Goal: Task Accomplishment & Management: Manage account settings

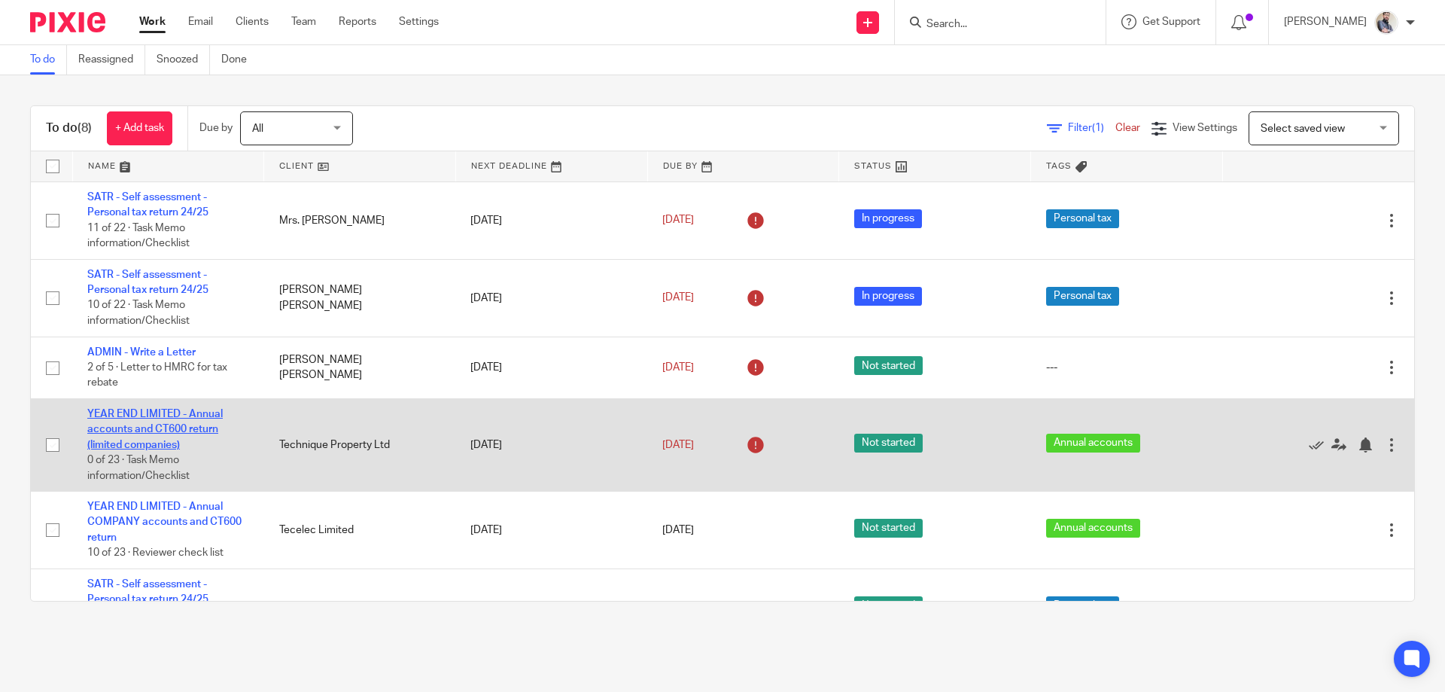
scroll to position [206, 0]
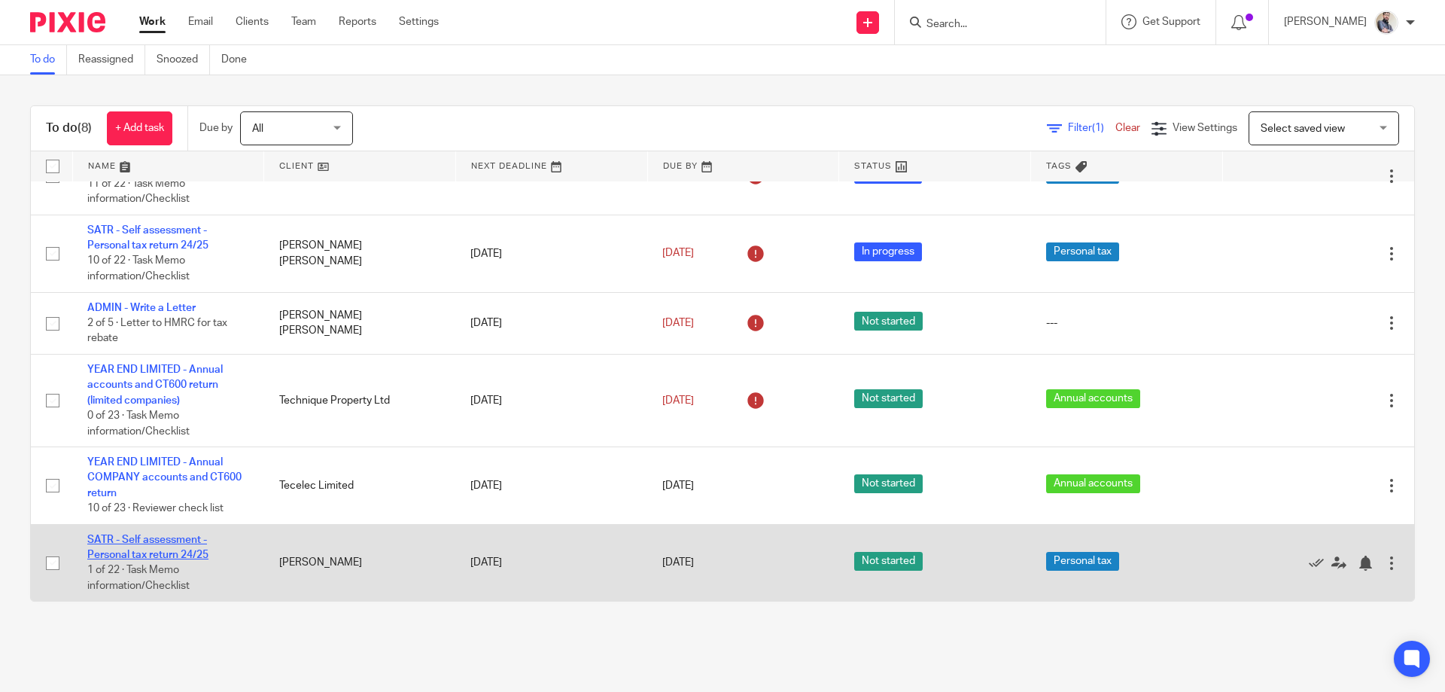
click at [168, 552] on link "SATR - Self assessment - Personal tax return 24/25" at bounding box center [147, 548] width 121 height 26
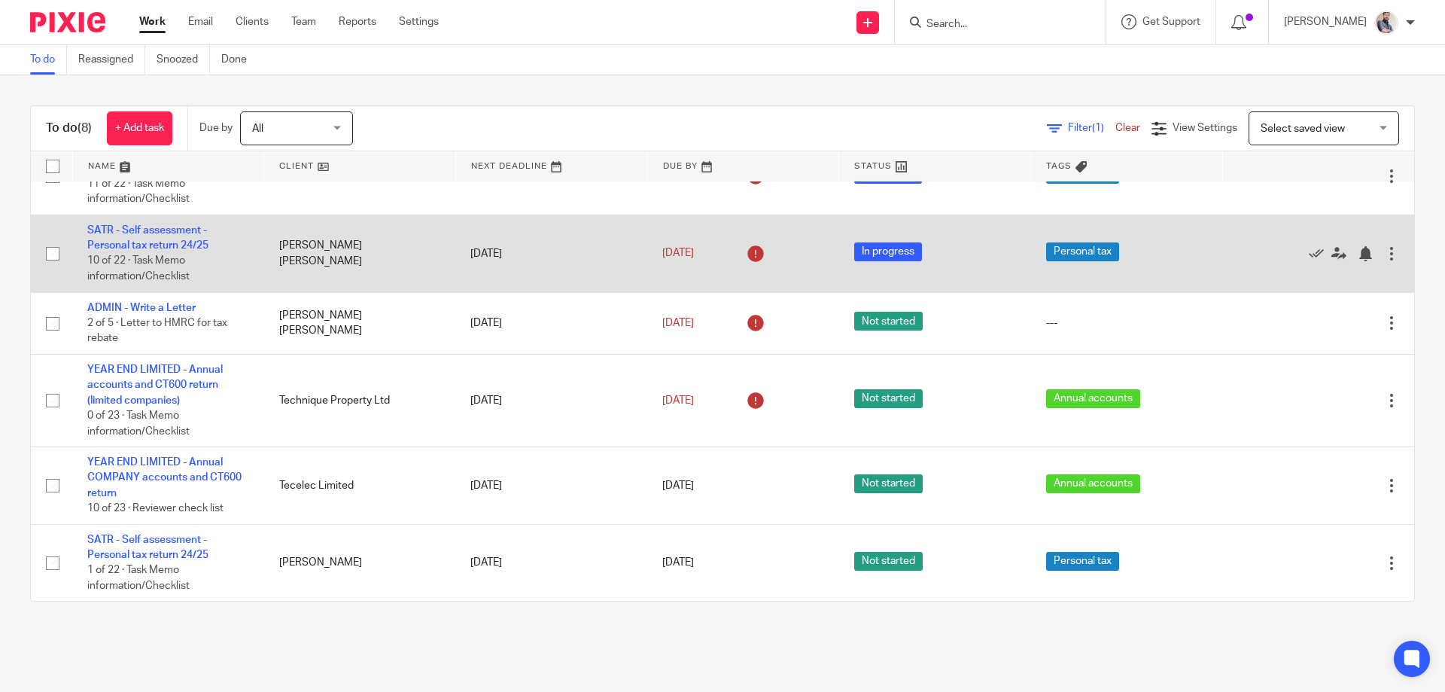
scroll to position [0, 0]
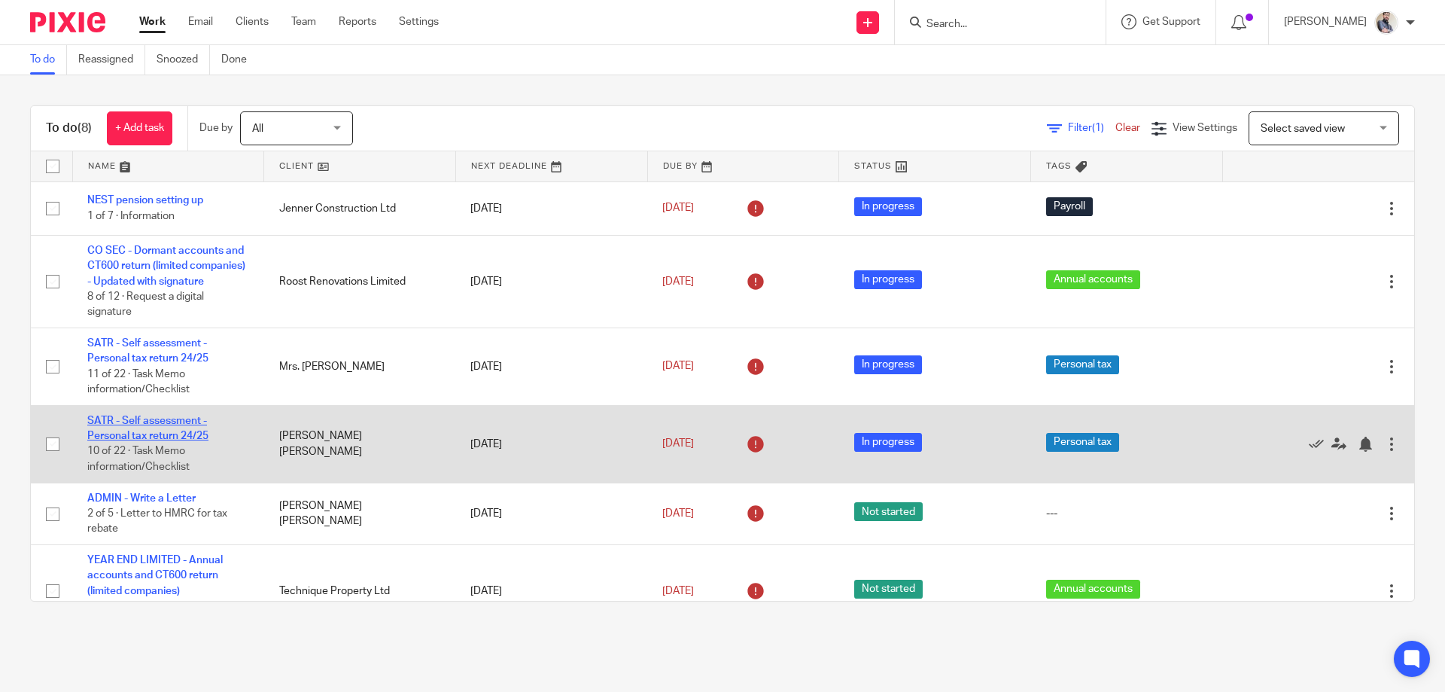
click at [166, 439] on link "SATR - Self assessment - Personal tax return 24/25" at bounding box center [147, 429] width 121 height 26
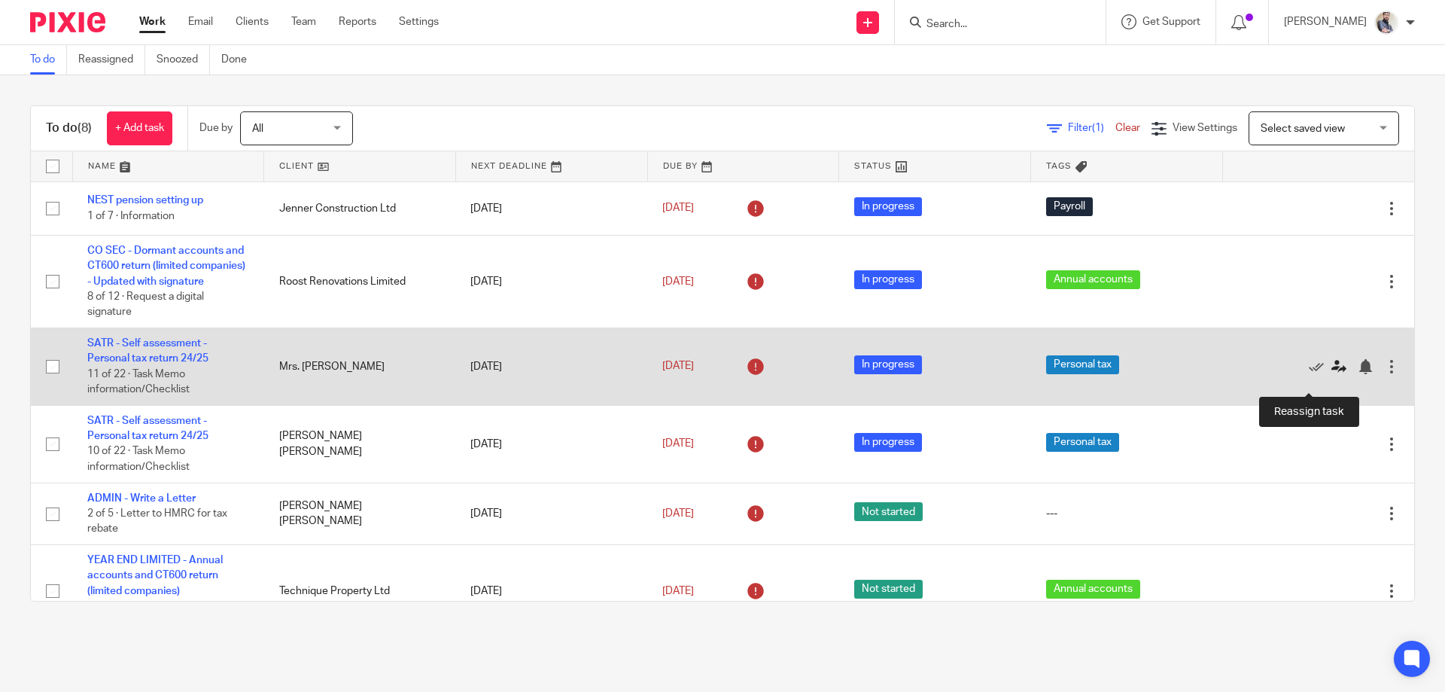
click at [1332, 374] on icon at bounding box center [1339, 366] width 15 height 15
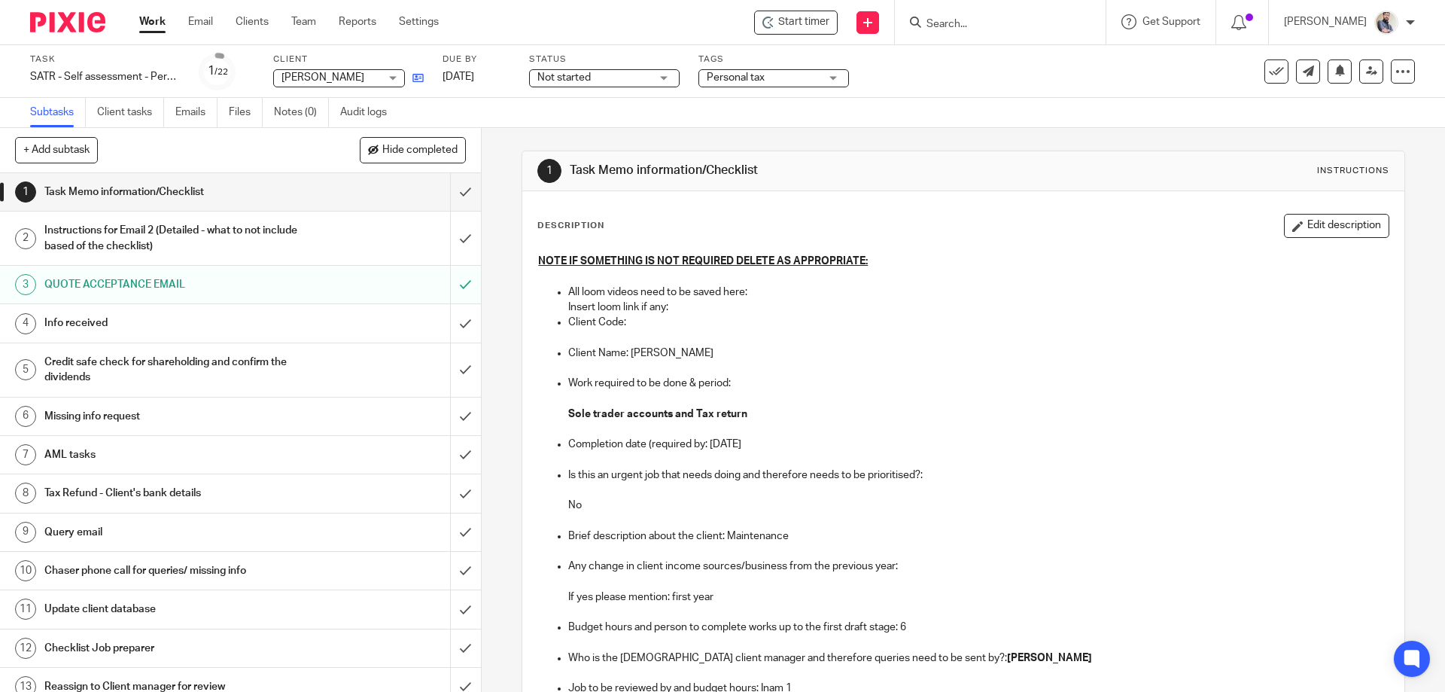
click at [417, 72] on link at bounding box center [414, 77] width 19 height 15
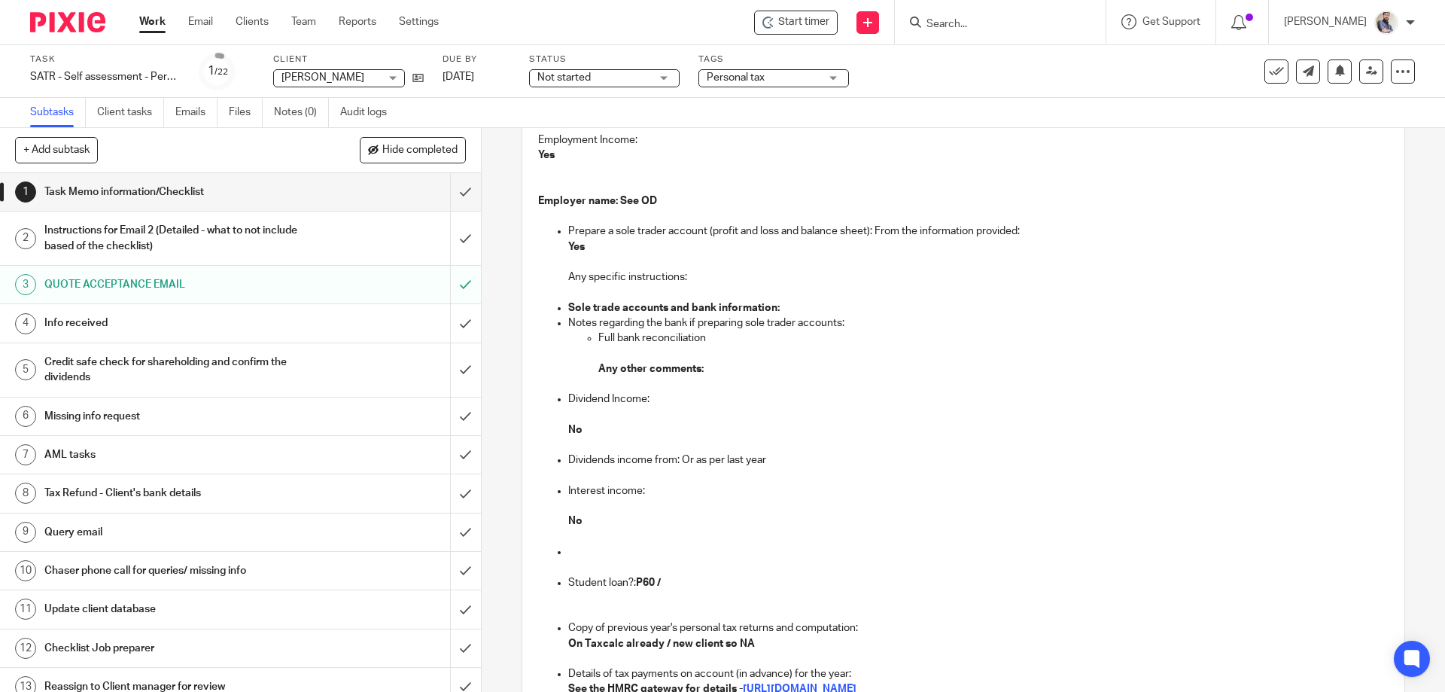
scroll to position [1004, 0]
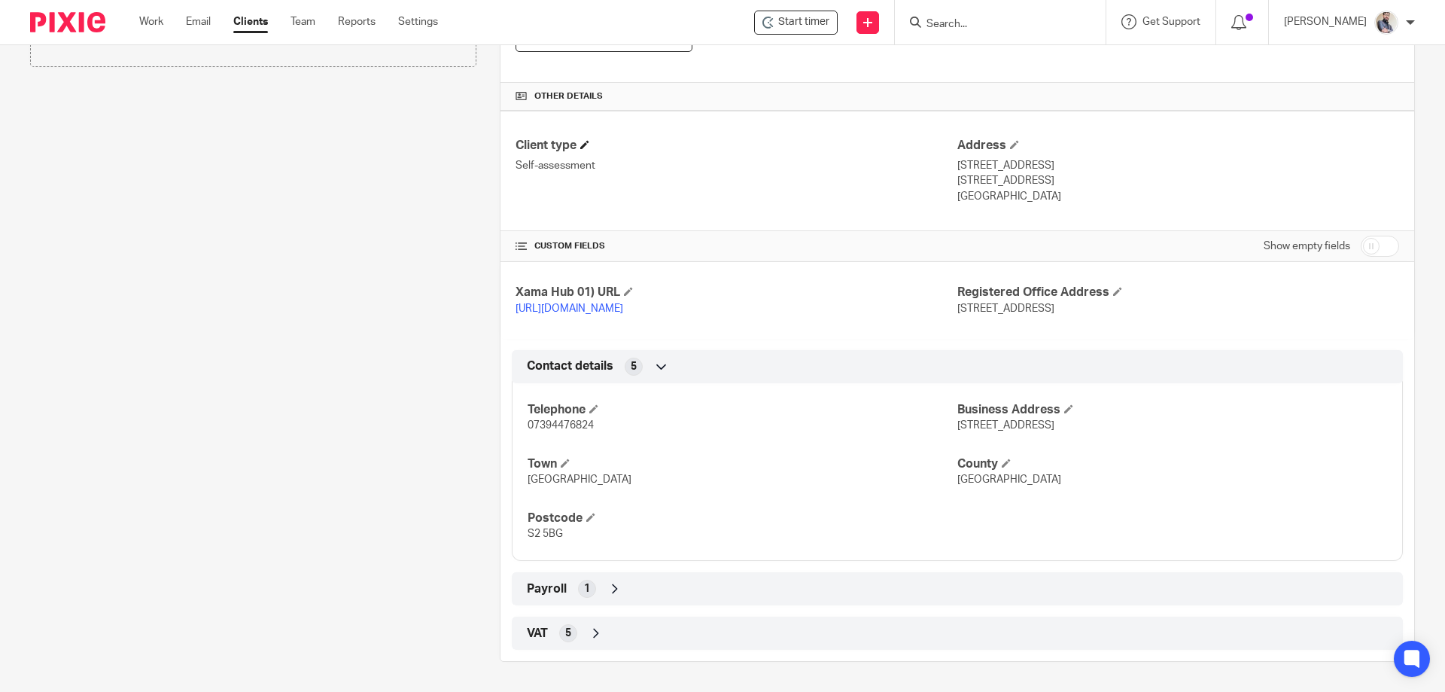
scroll to position [438, 0]
click at [553, 591] on span "Payroll" at bounding box center [547, 589] width 40 height 16
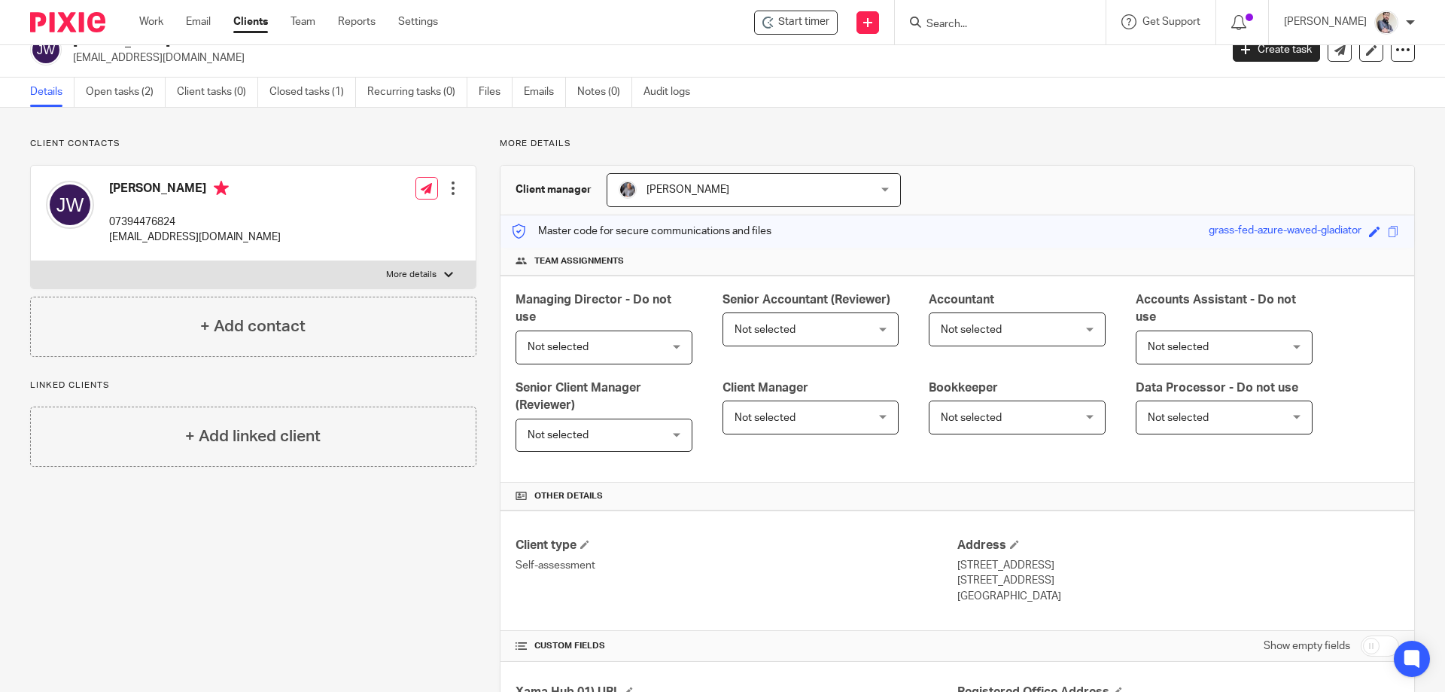
scroll to position [6, 0]
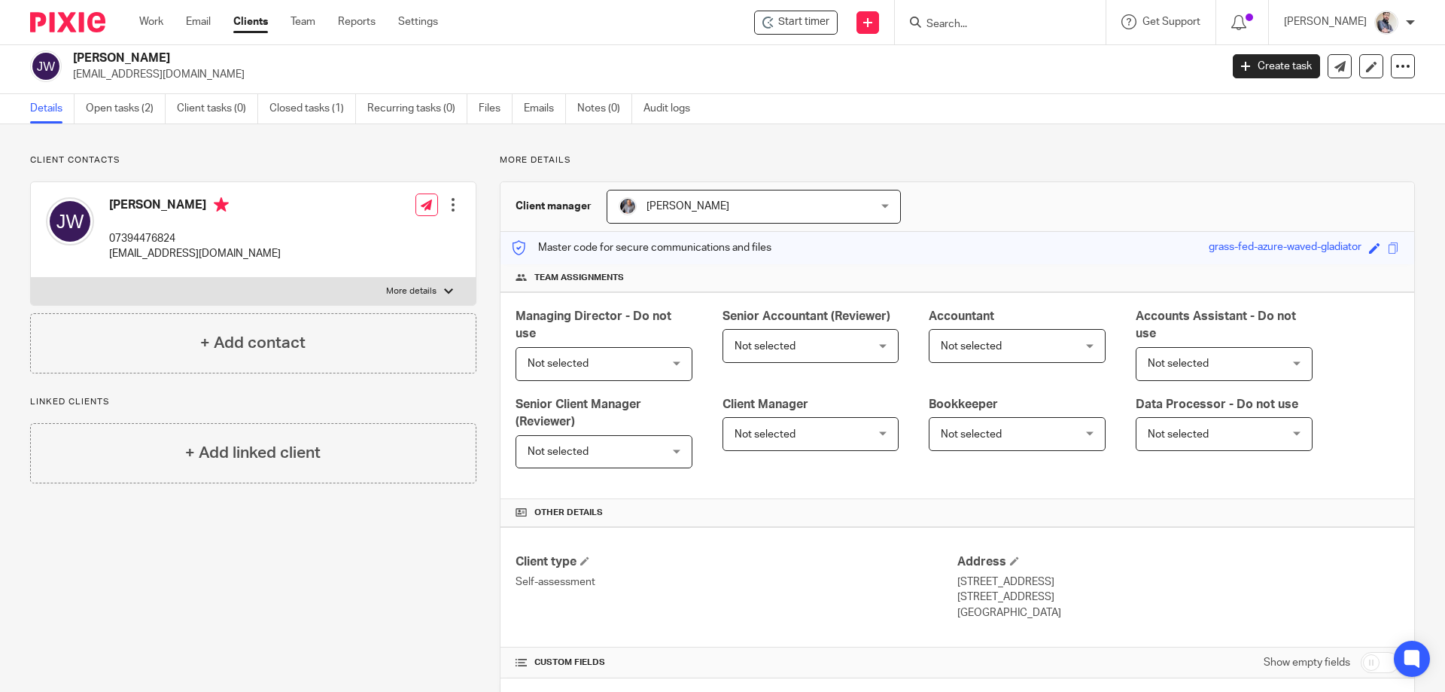
click at [416, 288] on p "More details" at bounding box center [411, 291] width 50 height 12
click at [31, 278] on input "More details" at bounding box center [30, 277] width 1 height 1
checkbox input "true"
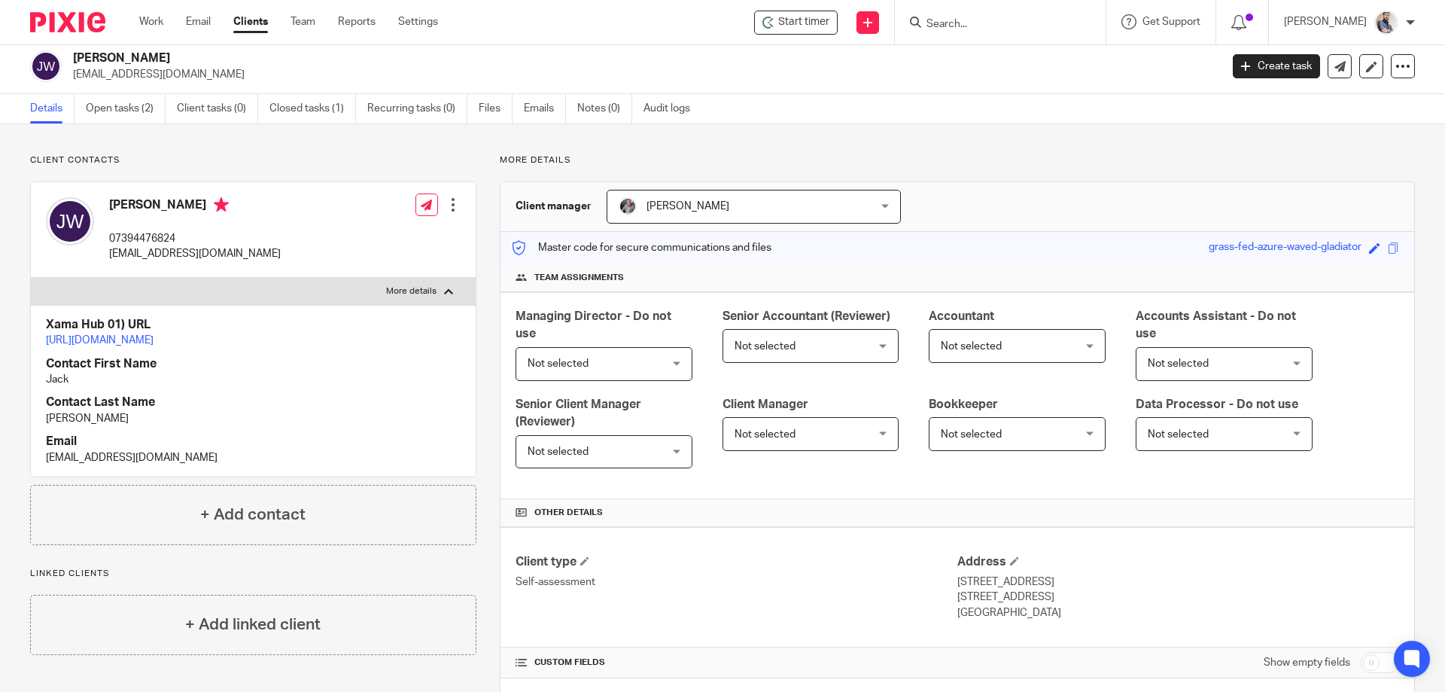
click at [1014, 30] on input "Search" at bounding box center [993, 25] width 136 height 14
drag, startPoint x: 252, startPoint y: 250, endPoint x: 108, endPoint y: 254, distance: 143.8
click at [108, 254] on div "Jack Ward 07394476824 jw.maintenanceuk@gmail.com Edit contact Create client fro…" at bounding box center [253, 230] width 445 height 96
copy p "jw.maintenanceuk@gmail.com"
click at [988, 18] on input "Search" at bounding box center [993, 25] width 136 height 14
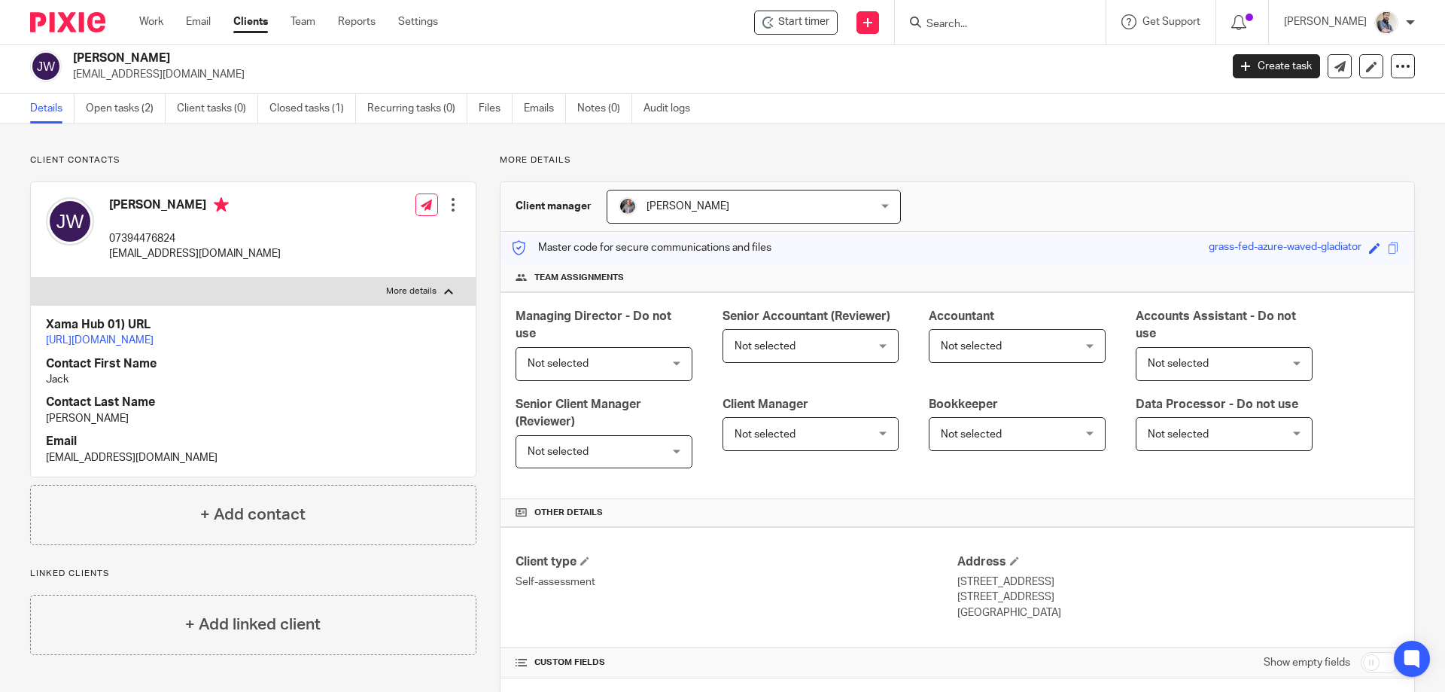
paste input "jw.maintenanceuk@gmail.com"
type input "jw.maintenanceuk@gmail.com"
click at [1086, 21] on button "reset" at bounding box center [1078, 20] width 15 height 15
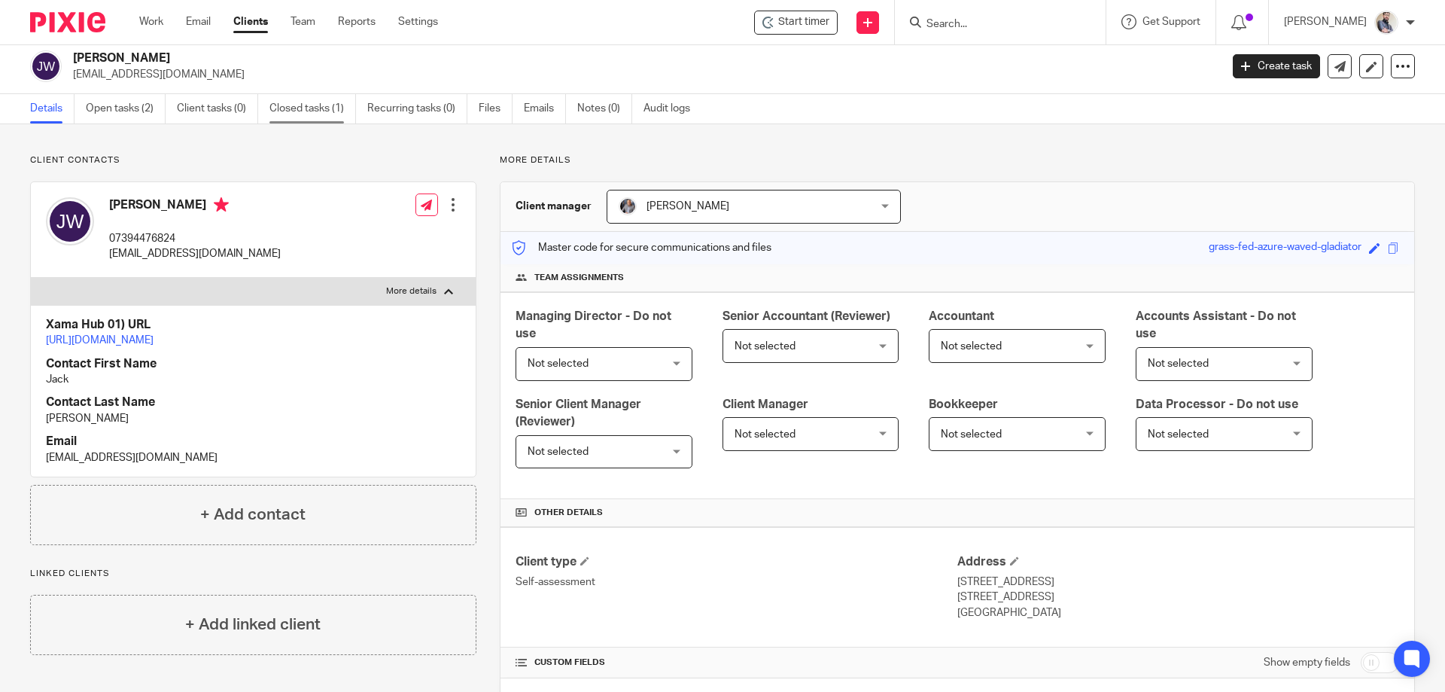
click at [297, 107] on link "Closed tasks (1)" at bounding box center [313, 108] width 87 height 29
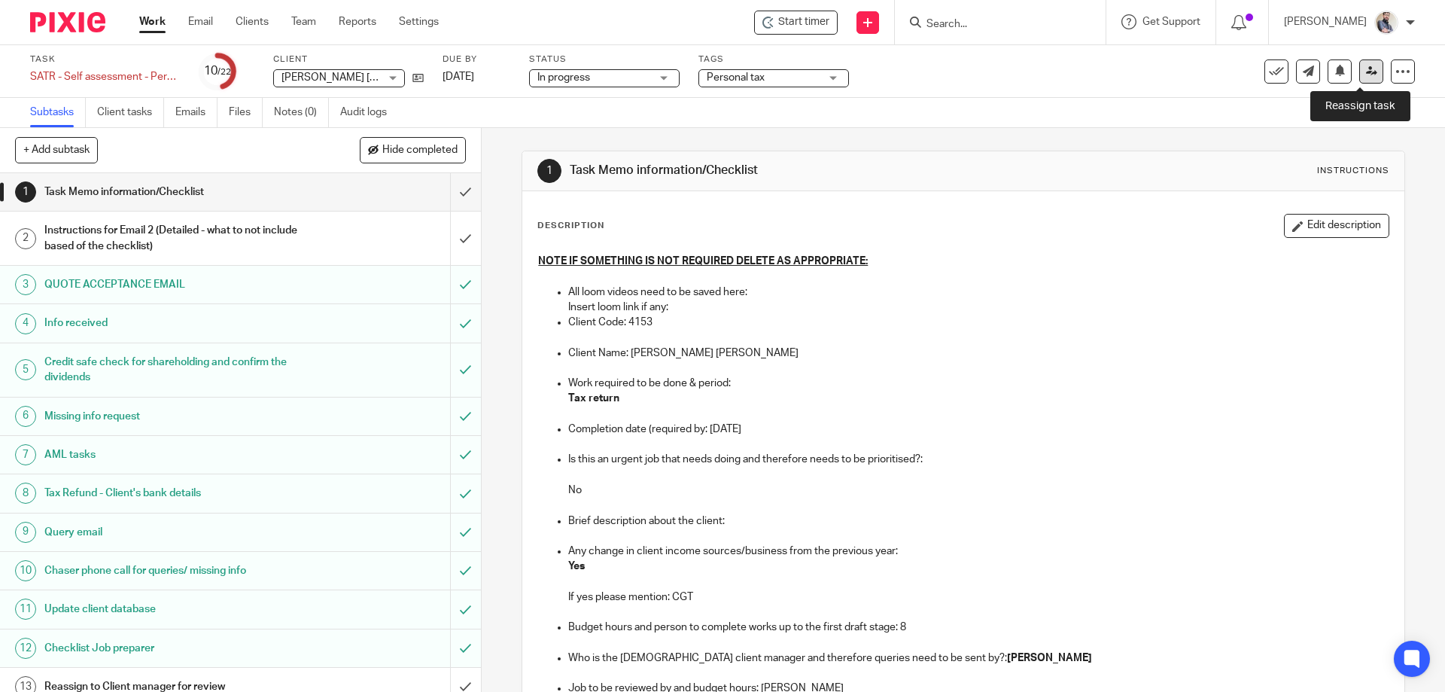
click at [1366, 75] on icon at bounding box center [1371, 70] width 11 height 11
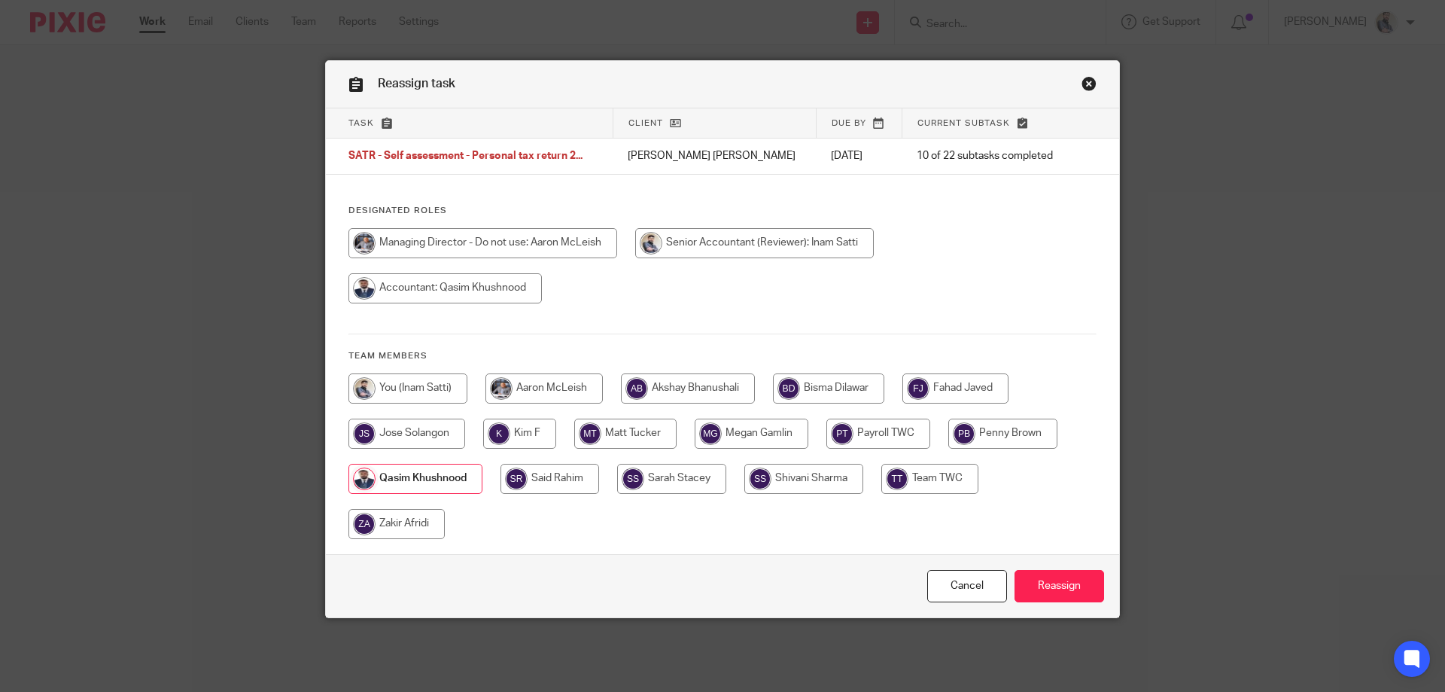
click at [1031, 589] on input "Reassign" at bounding box center [1060, 586] width 90 height 32
click at [1057, 589] on input "Reassign" at bounding box center [1060, 586] width 90 height 32
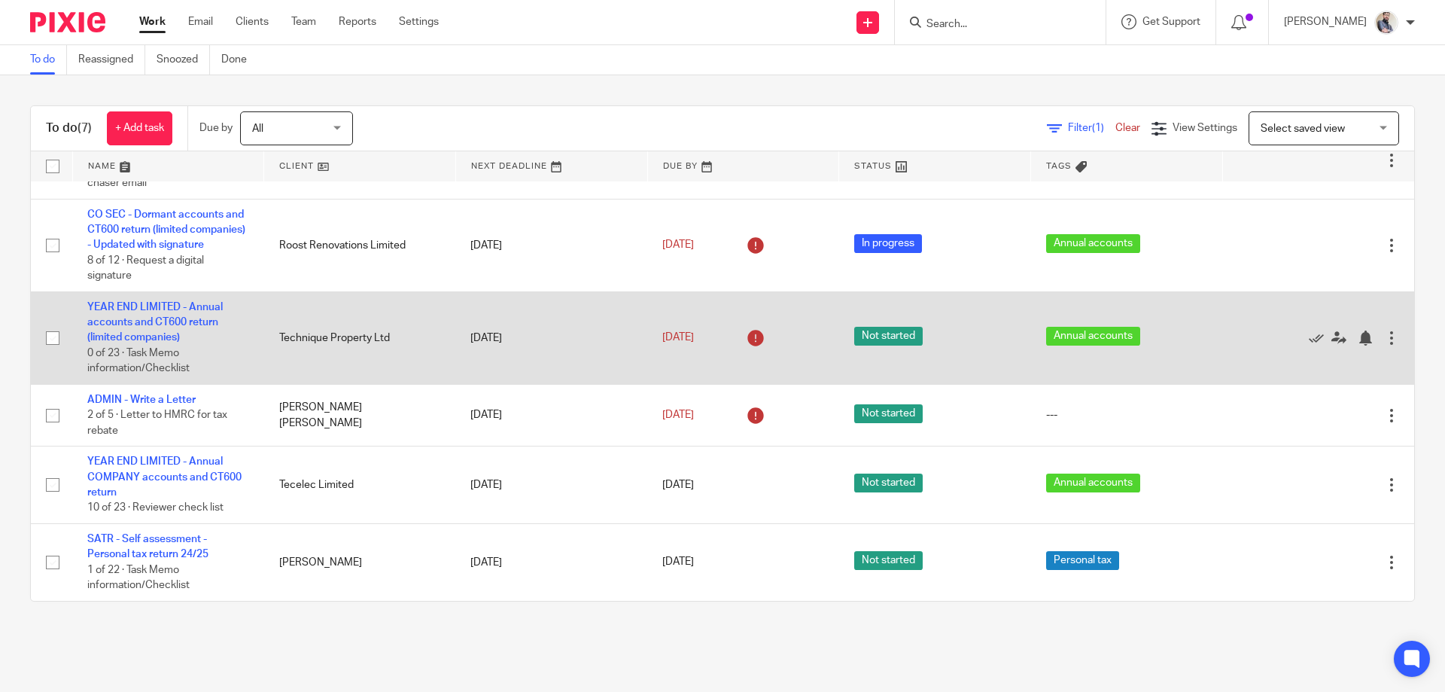
scroll to position [129, 0]
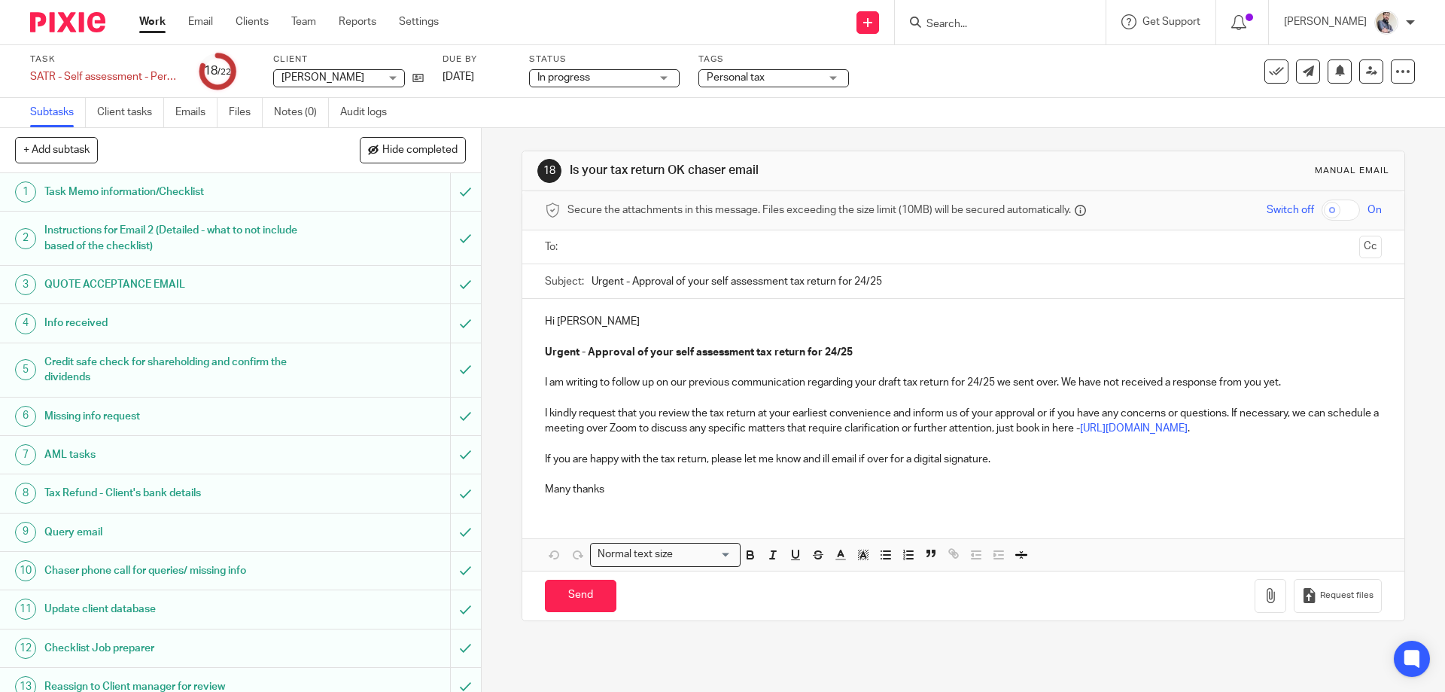
scroll to position [393, 0]
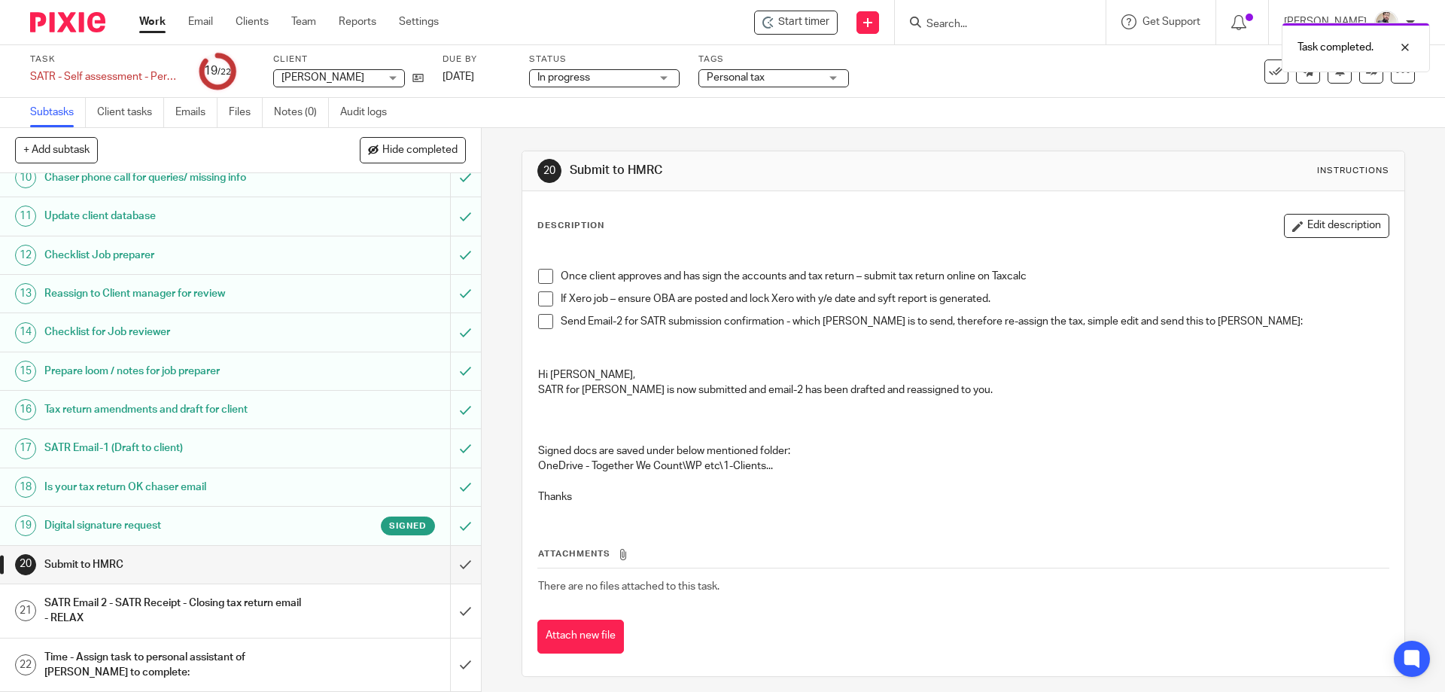
scroll to position [92, 0]
